Goal: Use online tool/utility: Utilize a website feature to perform a specific function

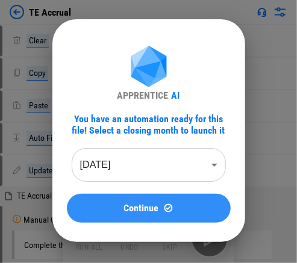
click at [143, 209] on span "Continue" at bounding box center [141, 209] width 35 height 10
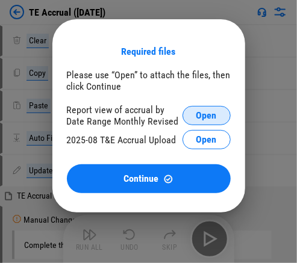
click at [143, 113] on span "Open" at bounding box center [207, 116] width 20 height 10
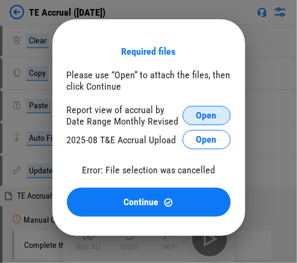
click at [143, 115] on button "Open" at bounding box center [207, 115] width 48 height 19
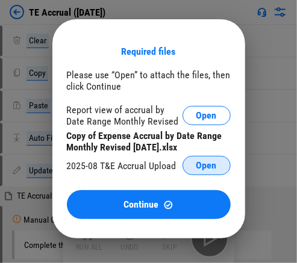
click at [143, 167] on span "Open" at bounding box center [207, 166] width 20 height 10
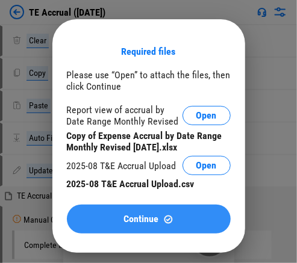
click at [143, 218] on span "Continue" at bounding box center [141, 220] width 35 height 10
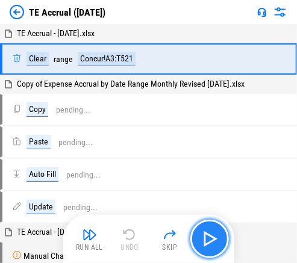
click at [143, 240] on img "button" at bounding box center [209, 239] width 19 height 19
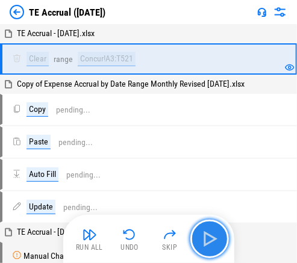
click at [143, 242] on img "button" at bounding box center [209, 239] width 19 height 19
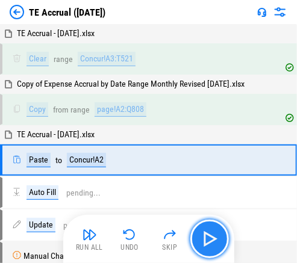
click at [143, 243] on img "button" at bounding box center [209, 239] width 19 height 19
click at [143, 235] on img "button" at bounding box center [209, 239] width 19 height 19
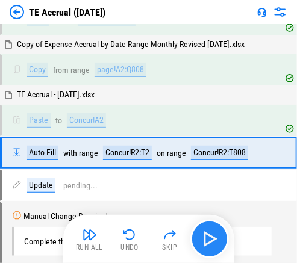
scroll to position [58, 0]
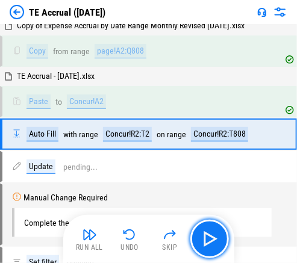
click at [143, 236] on img "button" at bounding box center [209, 239] width 19 height 19
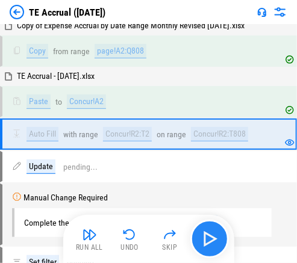
click at [143, 241] on img "button" at bounding box center [209, 239] width 19 height 19
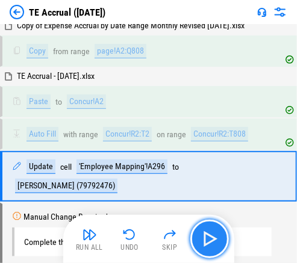
click at [143, 241] on img "button" at bounding box center [209, 239] width 19 height 19
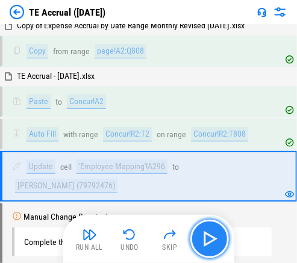
click at [143, 238] on img "button" at bounding box center [209, 239] width 19 height 19
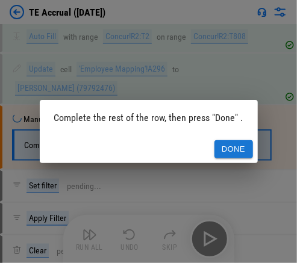
scroll to position [157, 0]
click at [143, 143] on button "Done" at bounding box center [234, 149] width 39 height 19
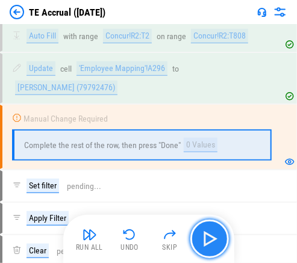
click at [143, 240] on img "button" at bounding box center [209, 239] width 19 height 19
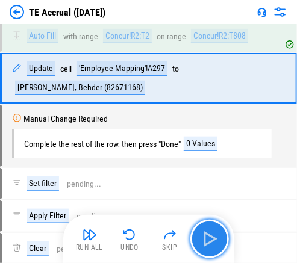
click at [143, 240] on img "button" at bounding box center [209, 239] width 19 height 19
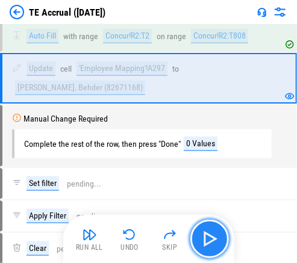
click at [143, 234] on img "button" at bounding box center [209, 239] width 19 height 19
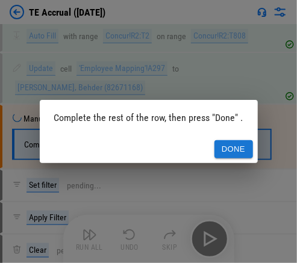
click at [143, 148] on button "Done" at bounding box center [234, 149] width 39 height 19
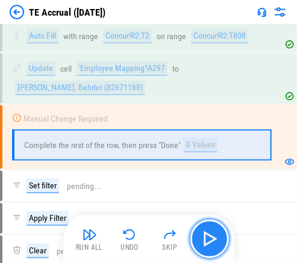
click at [143, 248] on img "button" at bounding box center [209, 239] width 19 height 19
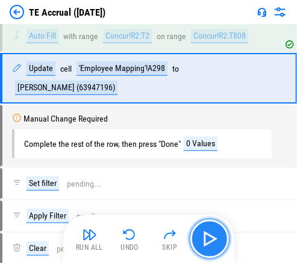
click at [143, 246] on img "button" at bounding box center [209, 239] width 19 height 19
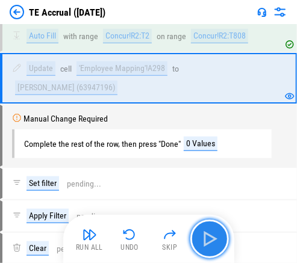
click at [143, 246] on img "button" at bounding box center [209, 239] width 19 height 19
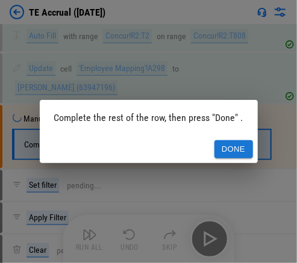
click at [143, 151] on button "Done" at bounding box center [234, 149] width 39 height 19
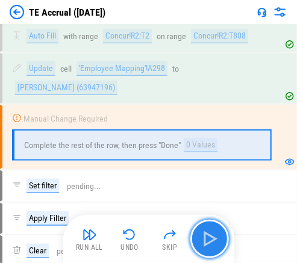
click at [143, 239] on img "button" at bounding box center [209, 239] width 19 height 19
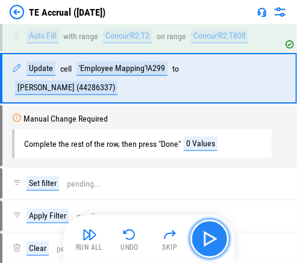
click at [143, 239] on img "button" at bounding box center [209, 239] width 19 height 19
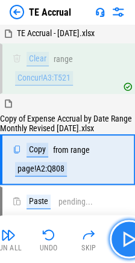
click at [125, 241] on img "button" at bounding box center [128, 239] width 19 height 19
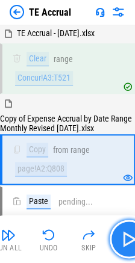
click at [125, 241] on img "button" at bounding box center [128, 239] width 19 height 19
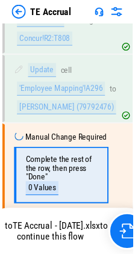
scroll to position [288, 0]
